Goal: Register for event/course

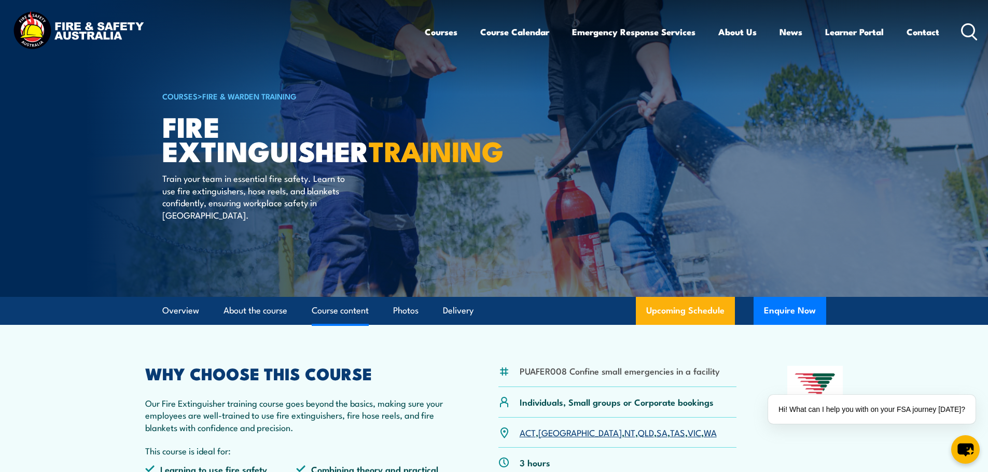
click at [323, 314] on link "Course content" at bounding box center [340, 310] width 57 height 27
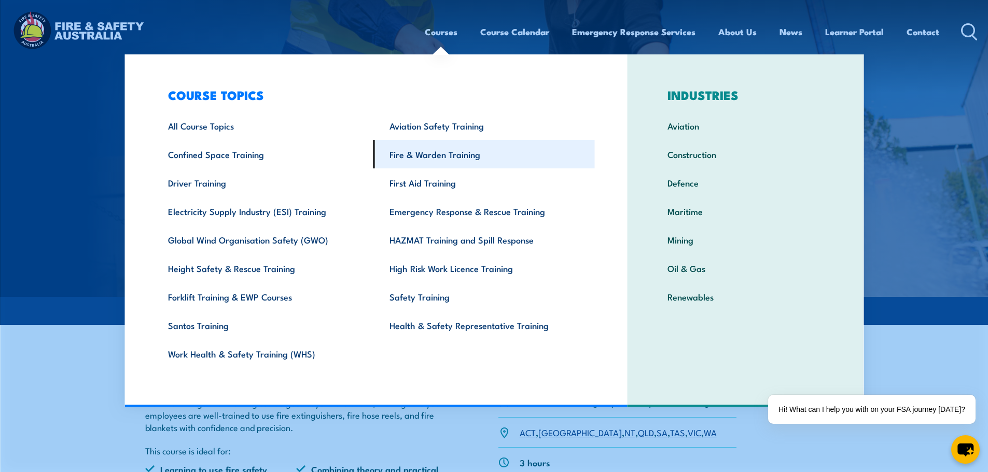
click at [417, 151] on link "Fire & Warden Training" at bounding box center [483, 154] width 221 height 29
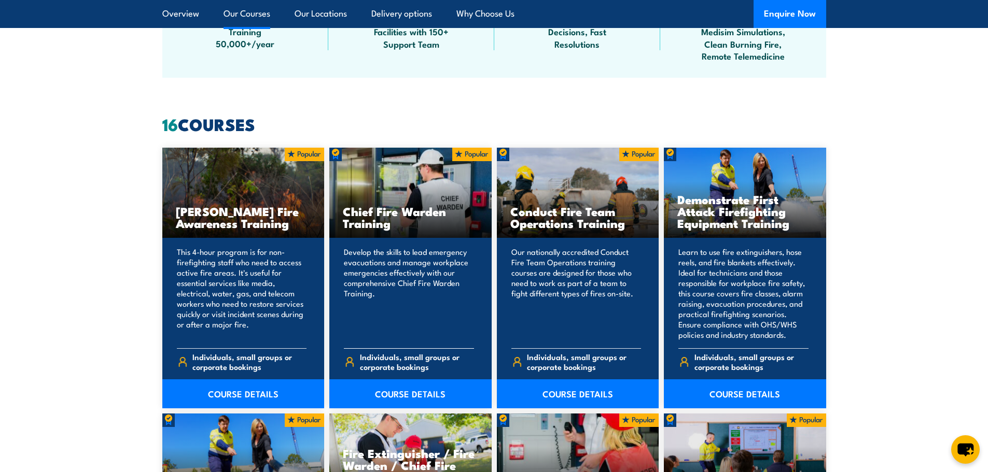
scroll to position [829, 0]
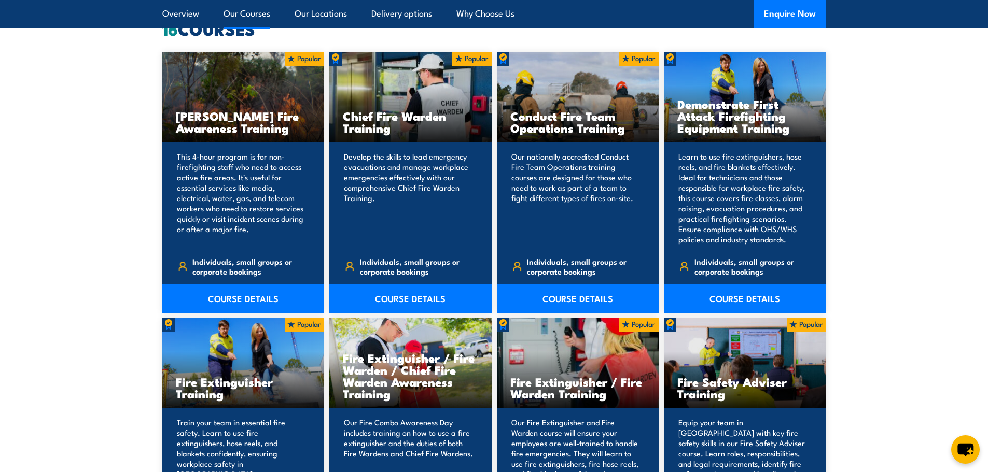
click at [415, 290] on link "COURSE DETAILS" at bounding box center [410, 298] width 162 height 29
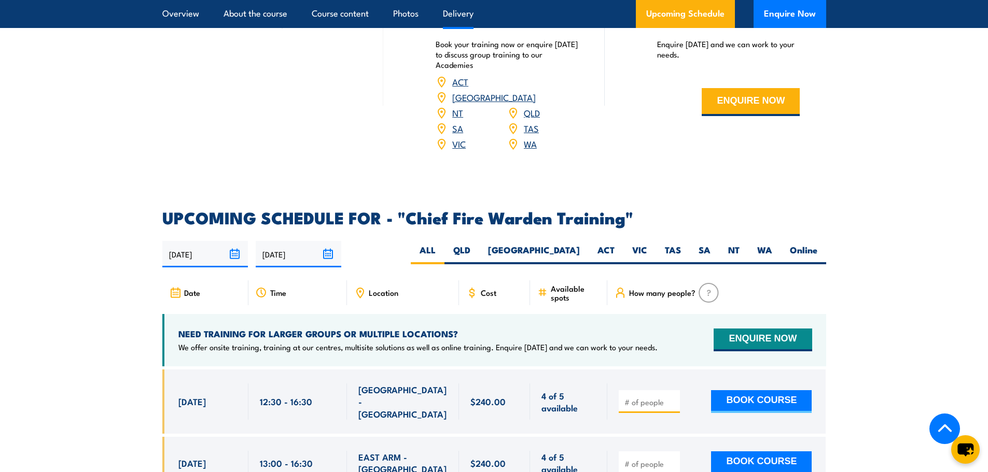
scroll to position [1659, 0]
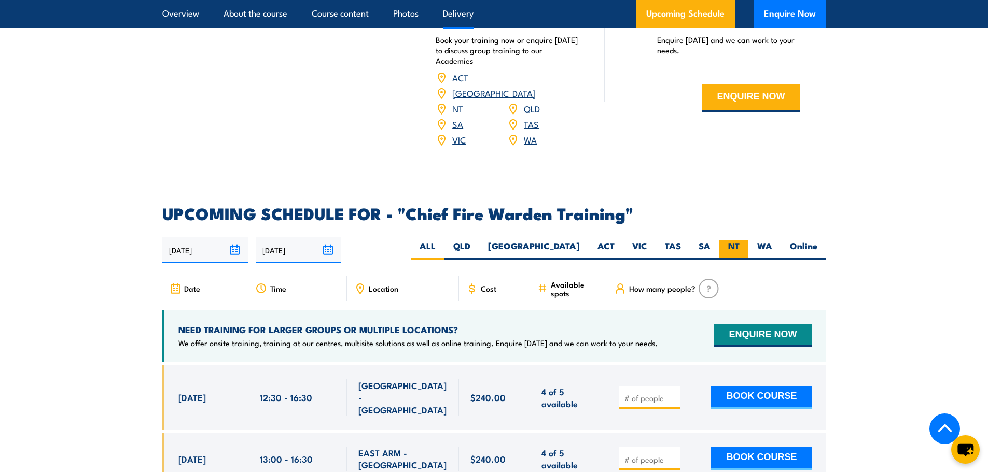
click at [728, 240] on label "NT" at bounding box center [733, 250] width 29 height 20
click at [739, 240] on input "NT" at bounding box center [742, 243] width 7 height 7
radio input "true"
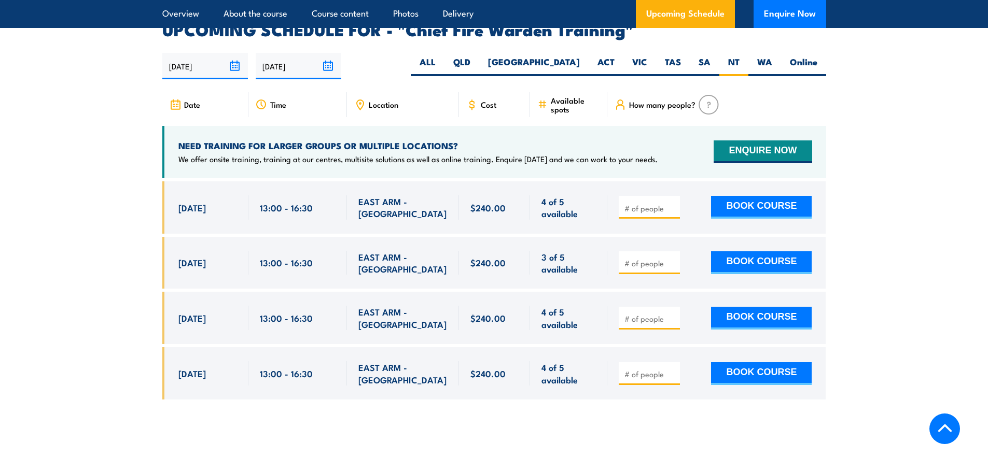
scroll to position [1849, 0]
